Goal: Transaction & Acquisition: Subscribe to service/newsletter

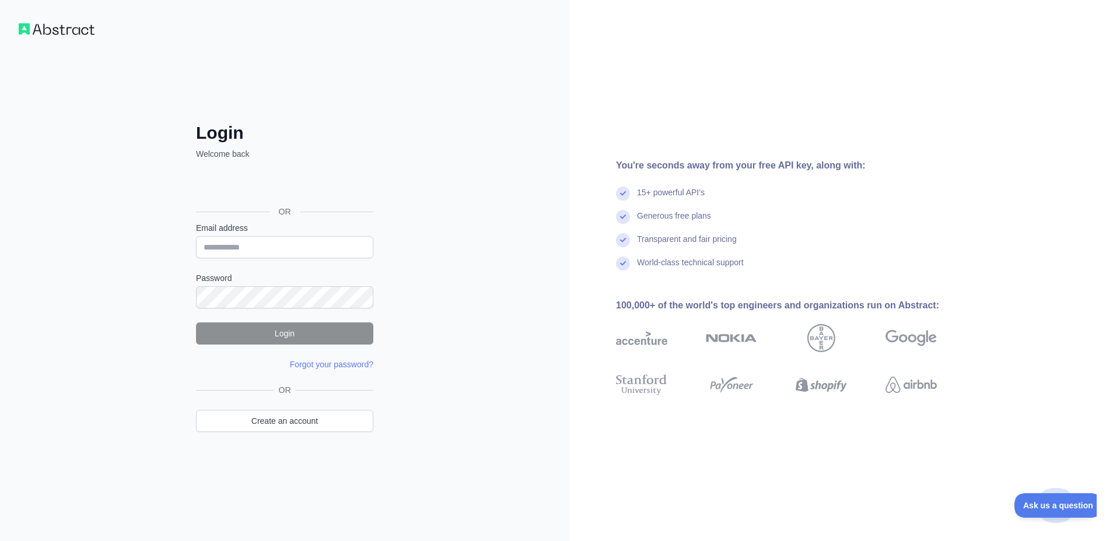
click at [325, 184] on div "Sign in with Google. Opens in new tab" at bounding box center [283, 186] width 175 height 26
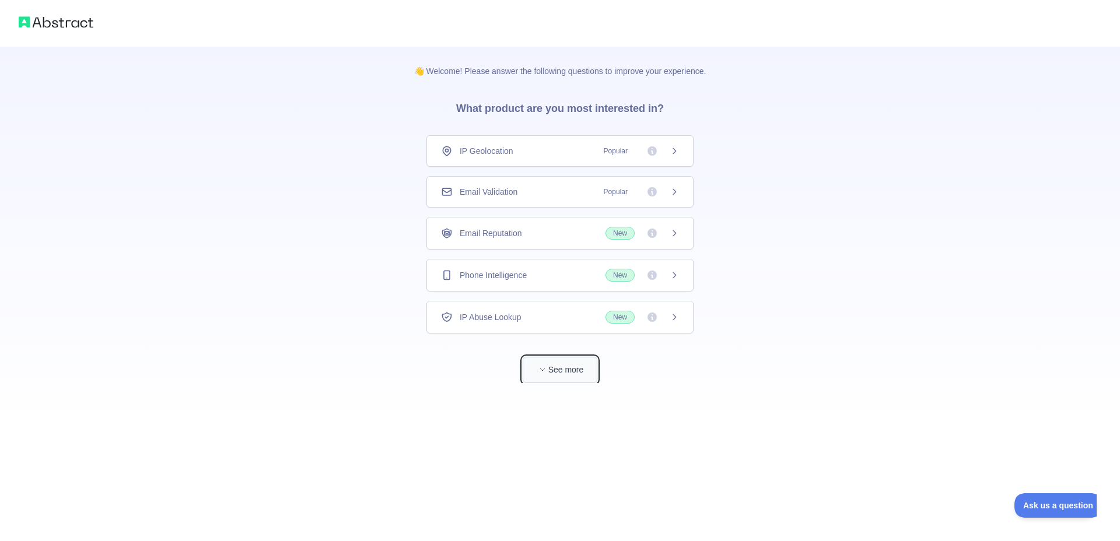
click at [548, 372] on span "button" at bounding box center [543, 370] width 12 height 12
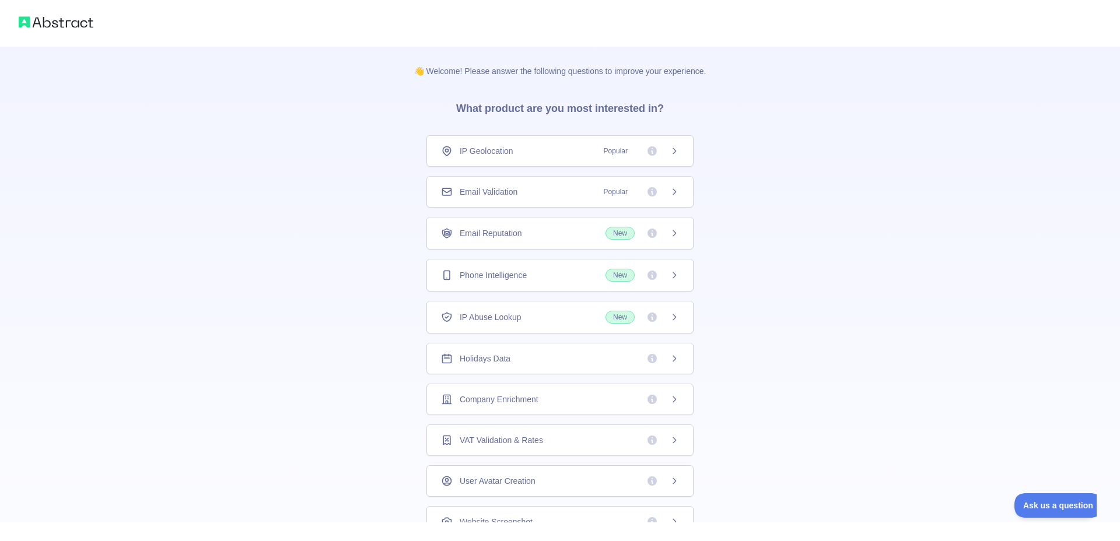
click at [510, 148] on span "IP Geolocation" at bounding box center [487, 151] width 54 height 12
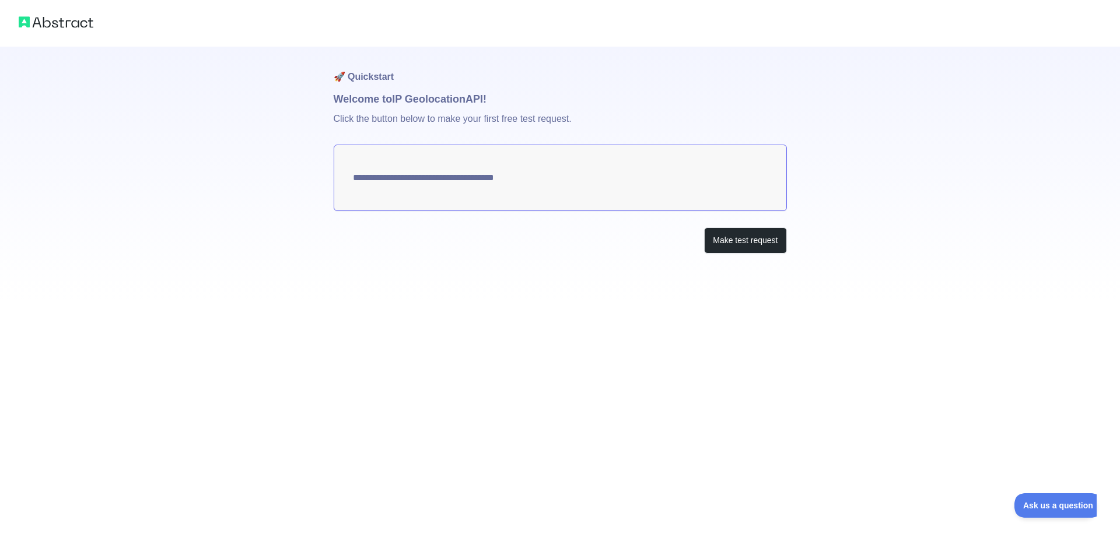
type textarea "**********"
click at [740, 250] on button "Make test request" at bounding box center [745, 240] width 82 height 26
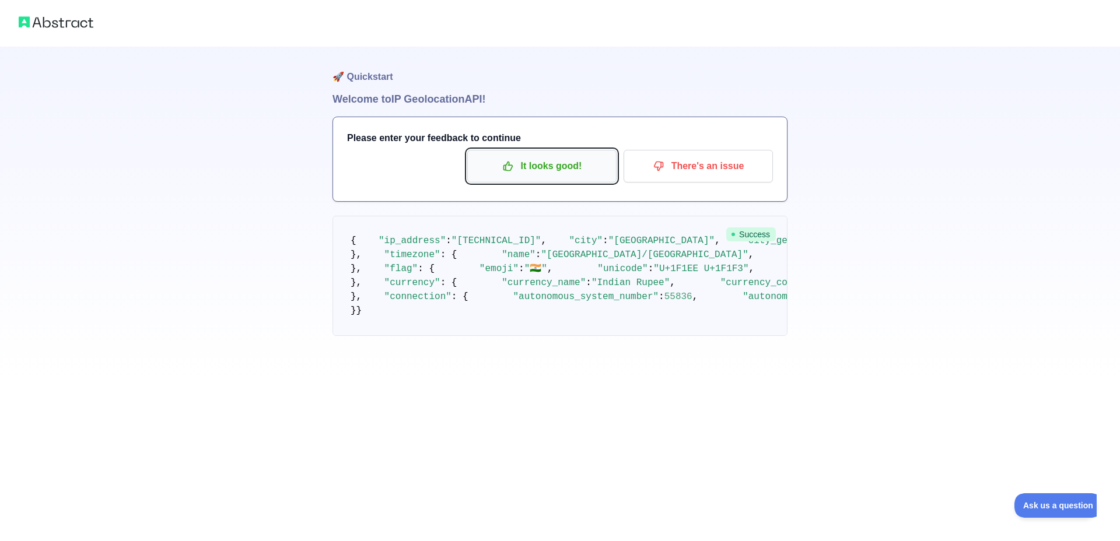
click at [558, 164] on p "It looks good!" at bounding box center [542, 166] width 132 height 20
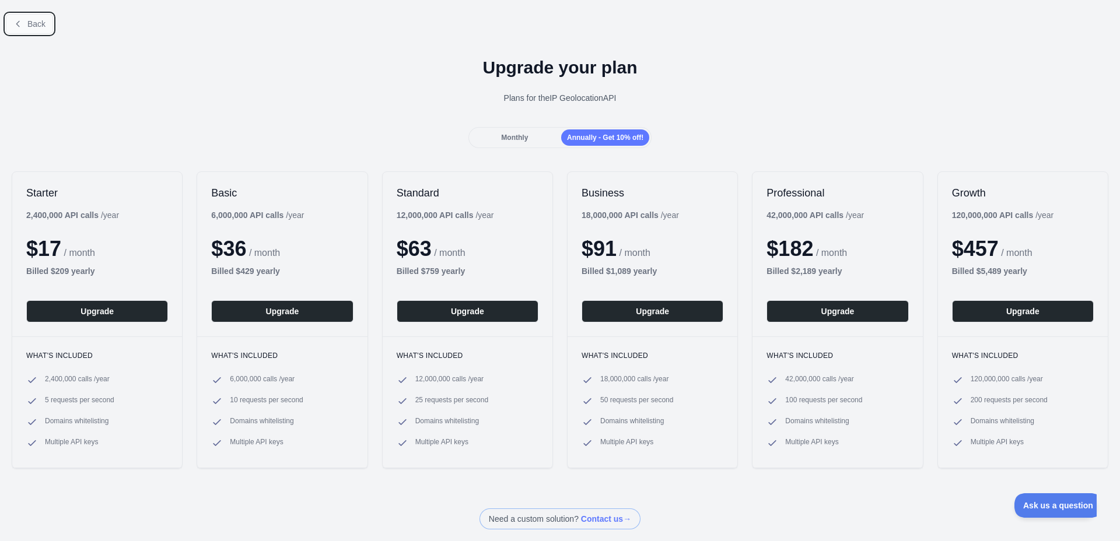
click at [36, 26] on span "Back" at bounding box center [36, 23] width 18 height 9
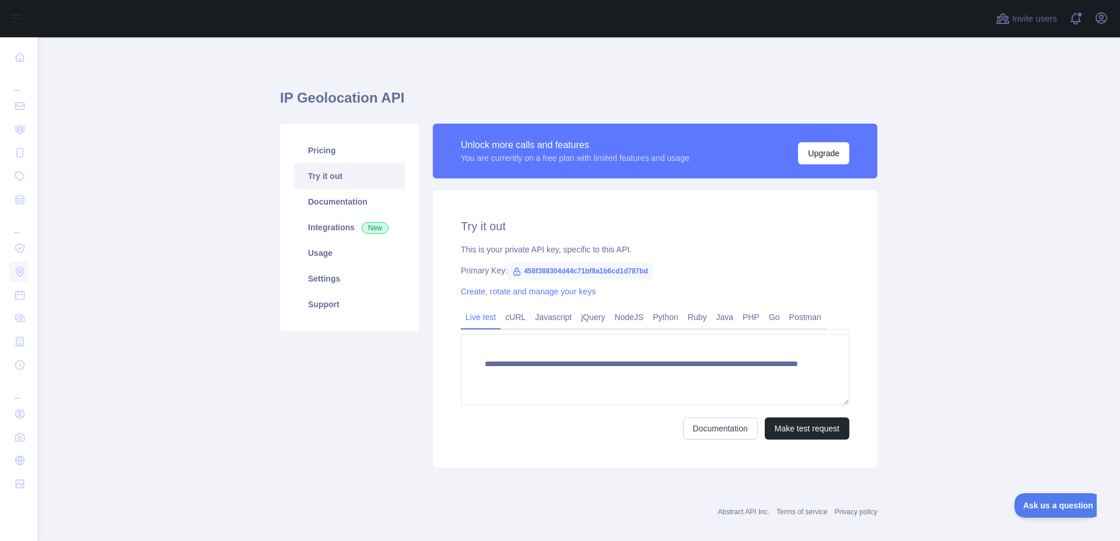
click at [561, 274] on span "458f388304d44c71bf8a1b6cd1d787bd" at bounding box center [579, 270] width 145 height 17
copy span "458f388304d44c71bf8a1b6cd1d787bd"
click at [321, 257] on link "Usage" at bounding box center [349, 253] width 111 height 26
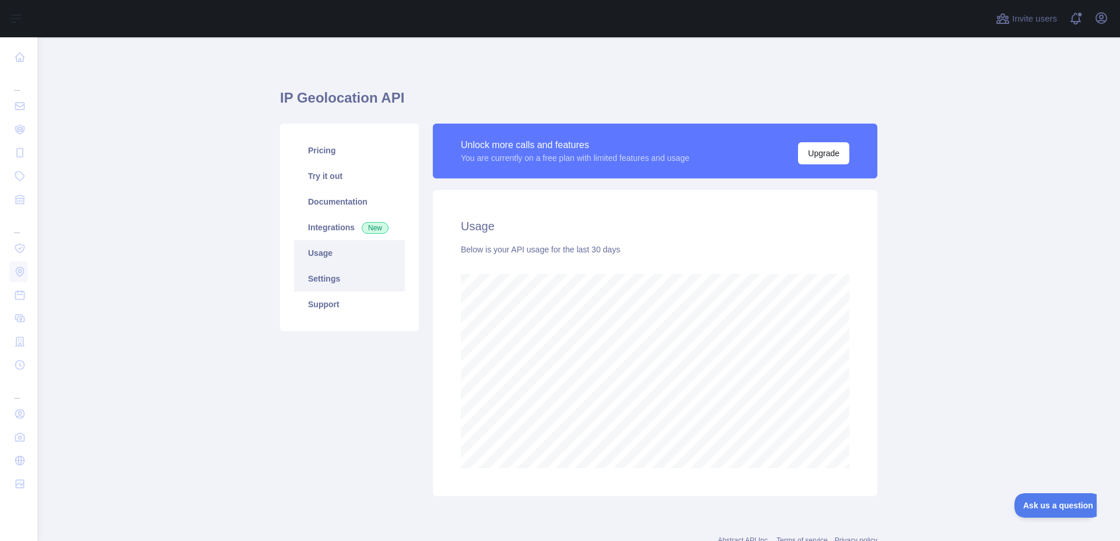
click at [337, 271] on link "Settings" at bounding box center [349, 279] width 111 height 26
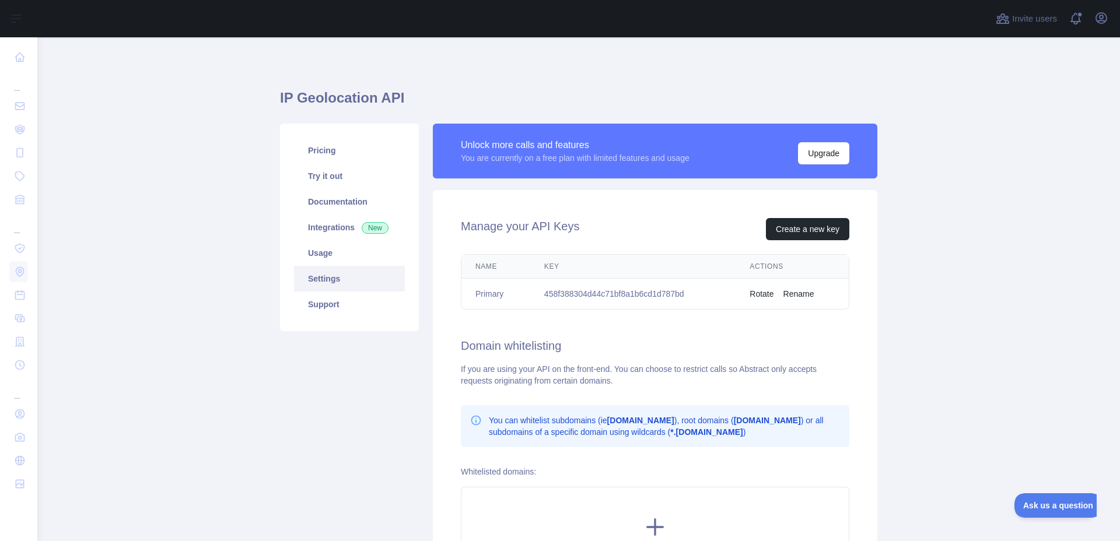
scroll to position [70, 0]
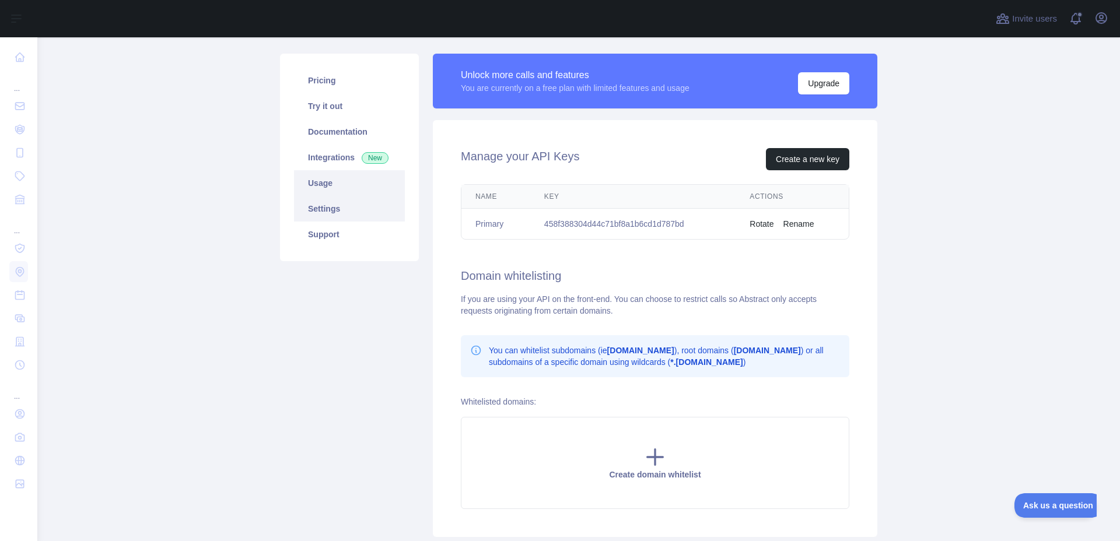
click at [335, 178] on link "Usage" at bounding box center [349, 183] width 111 height 26
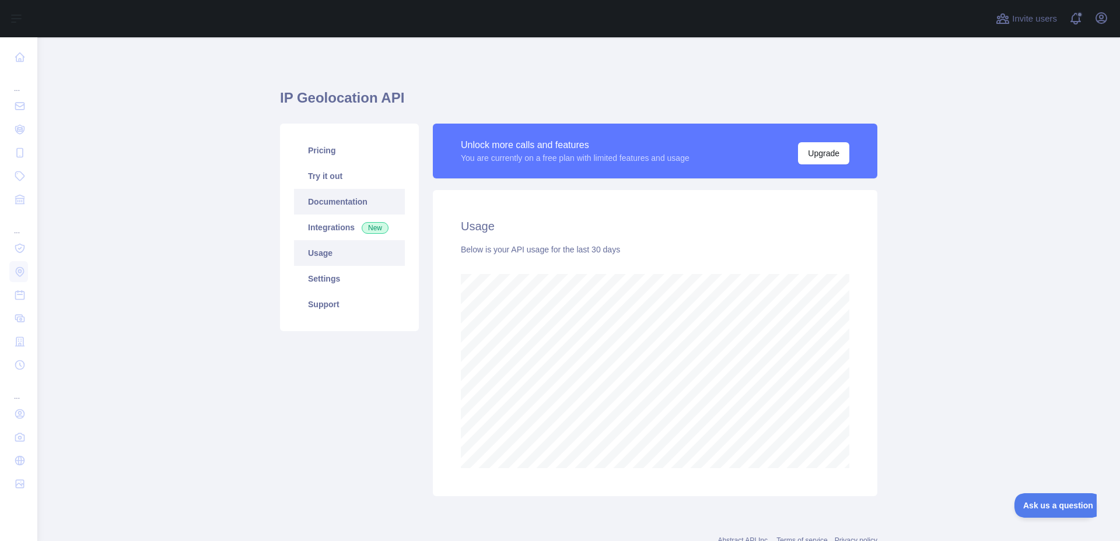
scroll to position [504, 1083]
click at [341, 236] on link "Integrations New" at bounding box center [349, 228] width 111 height 26
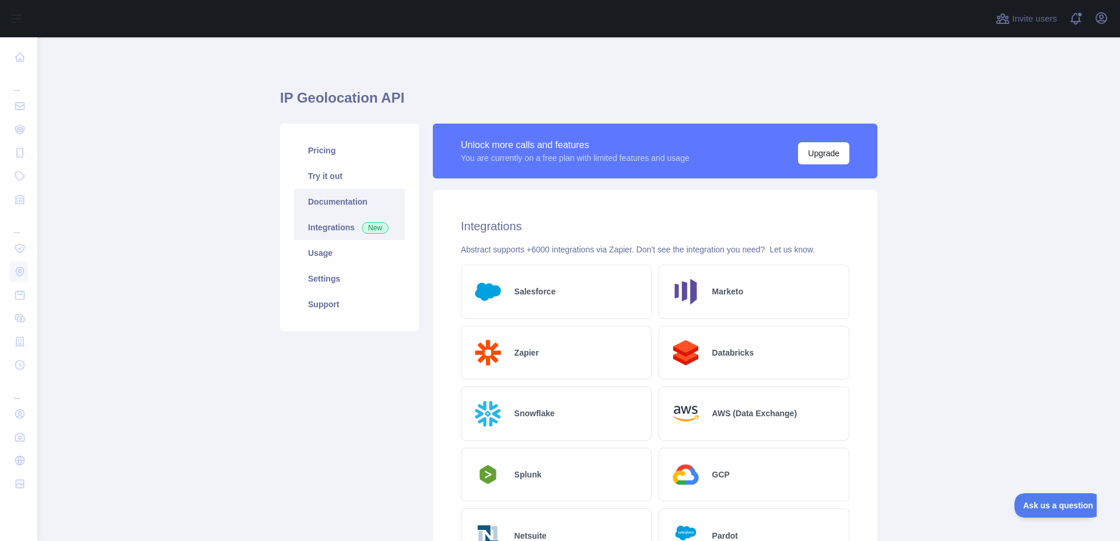
click at [316, 204] on link "Documentation" at bounding box center [349, 202] width 111 height 26
click at [338, 176] on link "Try it out" at bounding box center [349, 176] width 111 height 26
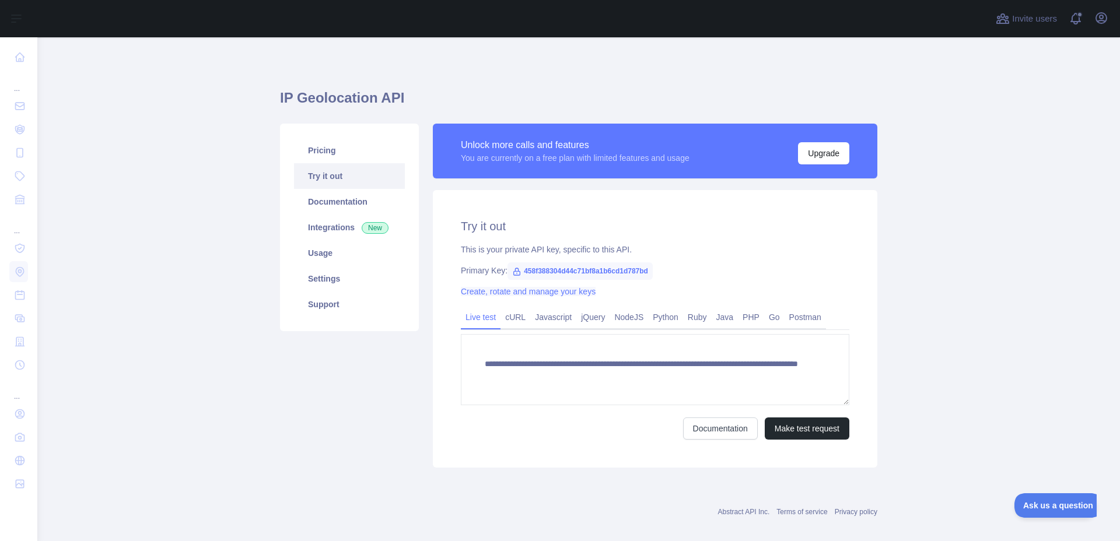
click at [526, 295] on link "Create, rotate and manage your keys" at bounding box center [528, 291] width 135 height 9
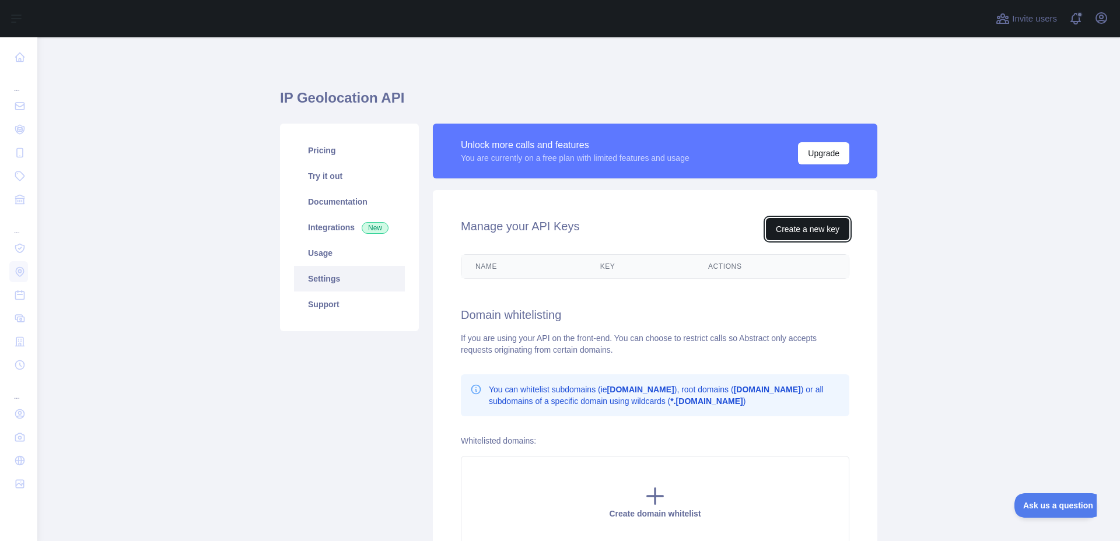
click at [815, 227] on button "Create a new key" at bounding box center [807, 229] width 83 height 22
